Goal: Task Accomplishment & Management: Complete application form

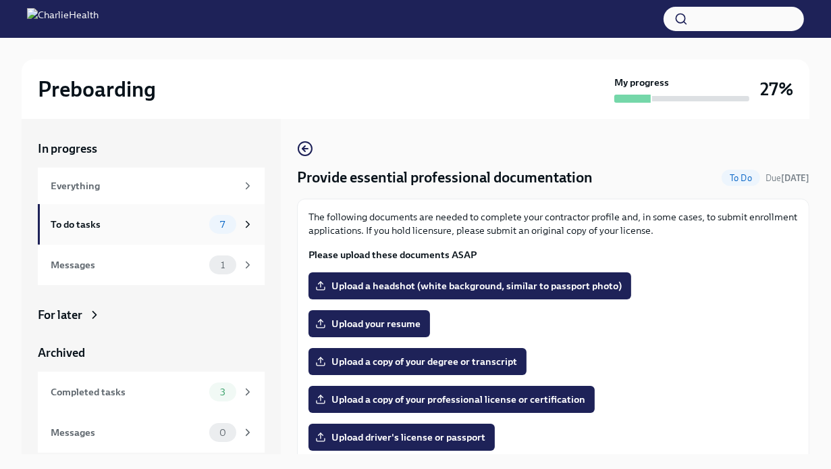
click at [159, 216] on div "To do tasks 7" at bounding box center [152, 224] width 203 height 19
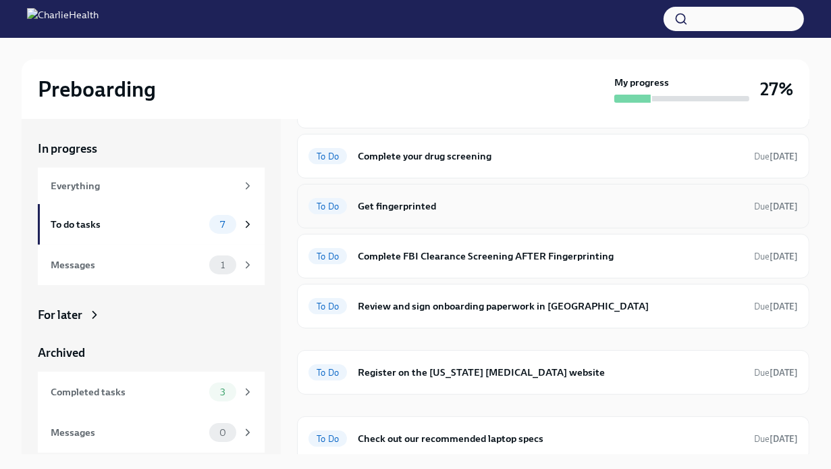
scroll to position [88, 0]
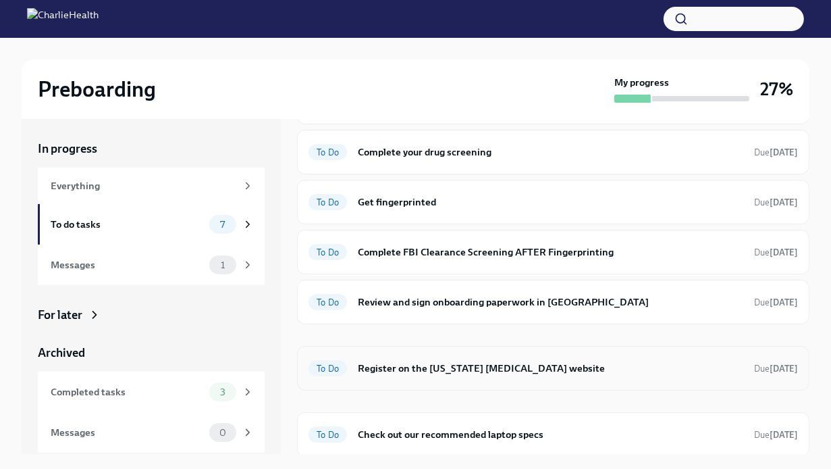
click at [552, 367] on h6 "Register on the [US_STATE] [MEDICAL_DATA] website" at bounding box center [551, 368] width 386 height 15
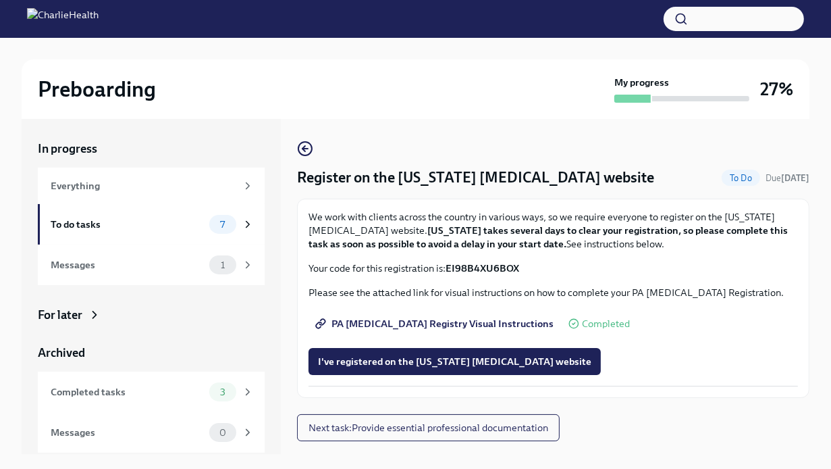
scroll to position [23, 0]
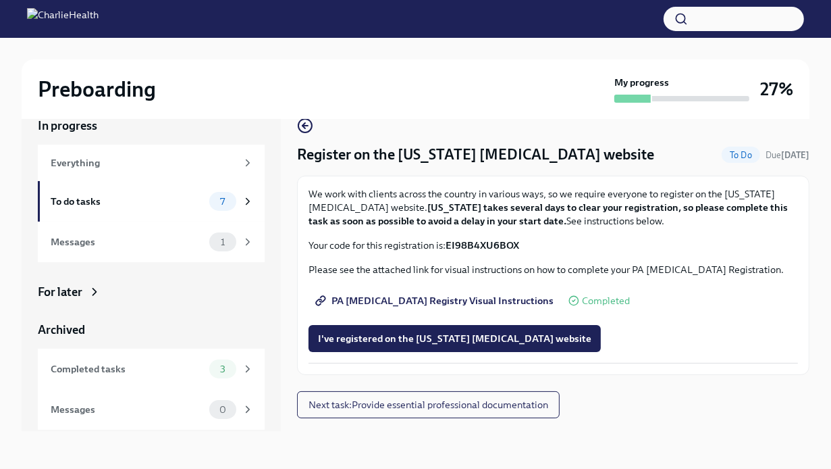
click at [448, 295] on span "PA [MEDICAL_DATA] Registry Visual Instructions" at bounding box center [436, 301] width 236 height 14
click at [546, 336] on span "I've registered on the [US_STATE] [MEDICAL_DATA] website" at bounding box center [455, 339] width 274 height 14
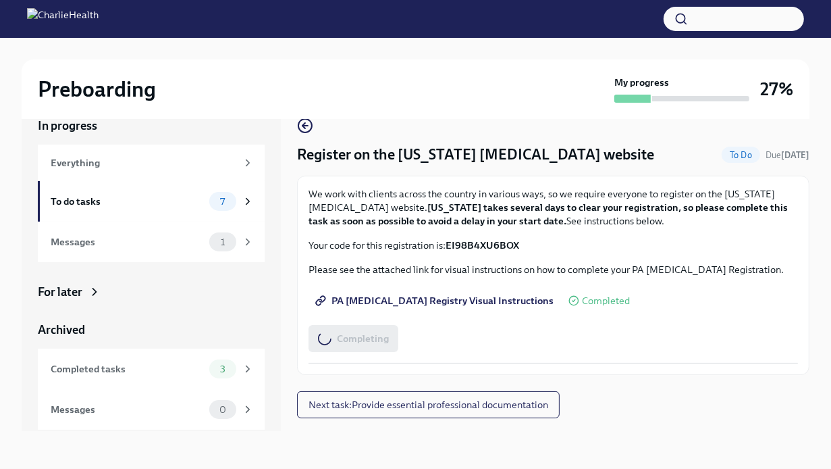
scroll to position [0, 0]
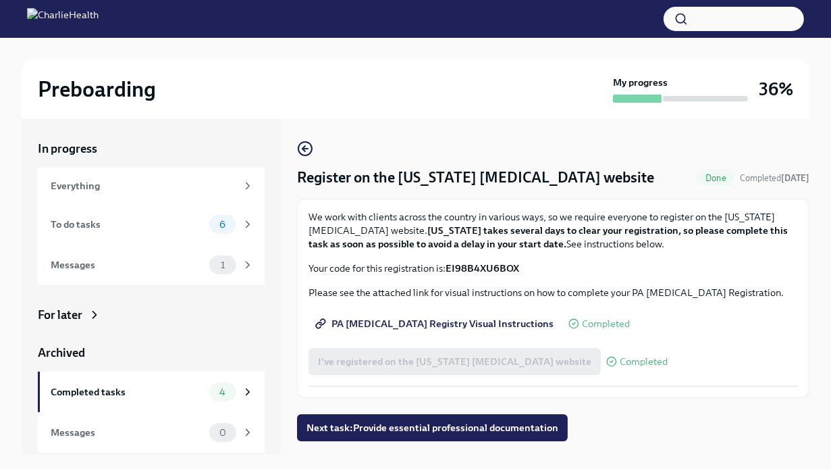
click at [397, 74] on div "Preboarding My progress 36%" at bounding box center [416, 88] width 788 height 59
